Goal: Navigation & Orientation: Go to known website

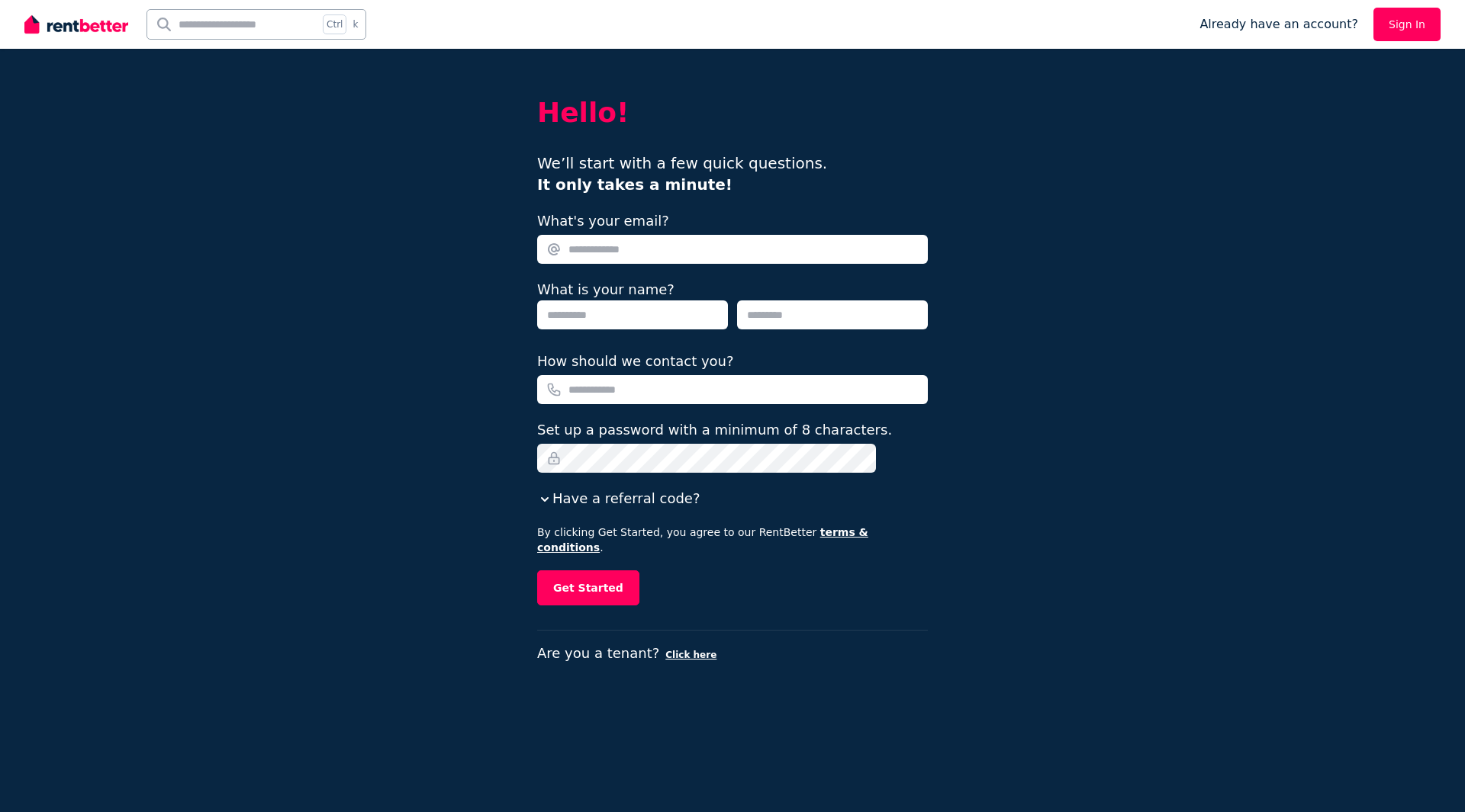
click at [67, 28] on img at bounding box center [76, 23] width 104 height 23
